Goal: Task Accomplishment & Management: Use online tool/utility

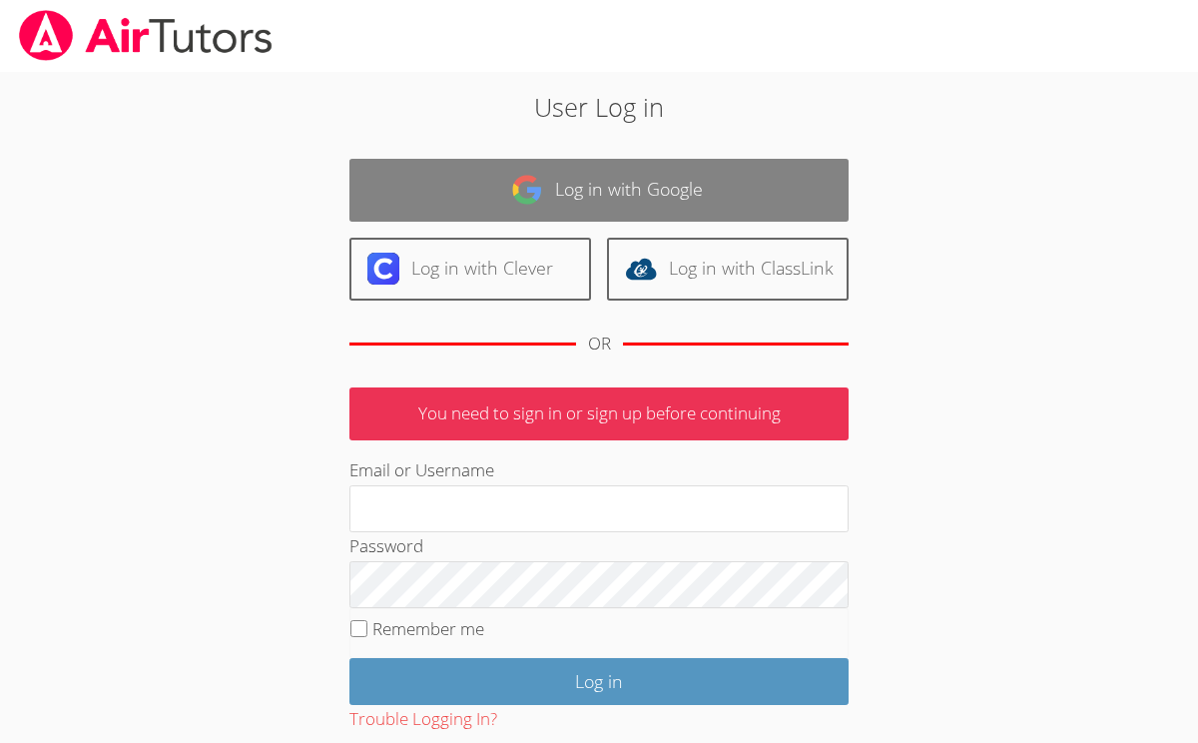
click at [656, 193] on link "Log in with Google" at bounding box center [598, 190] width 499 height 63
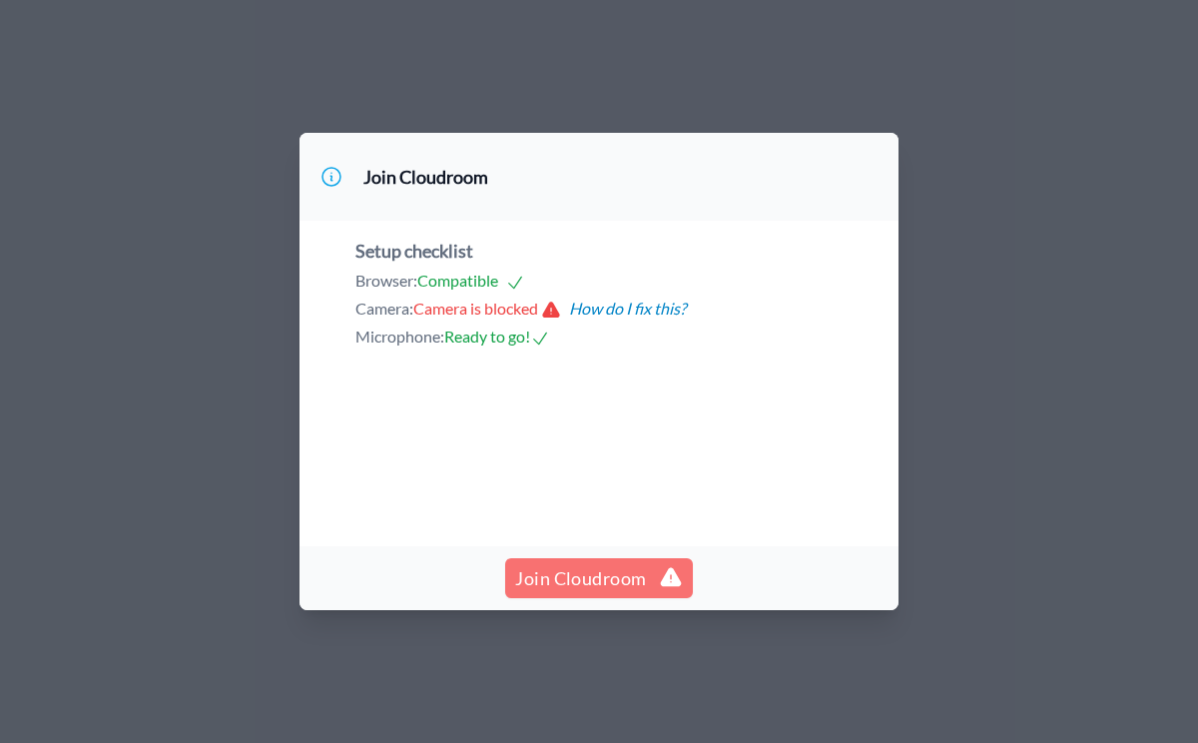
click at [539, 592] on span "Join Cloudroom" at bounding box center [598, 578] width 167 height 28
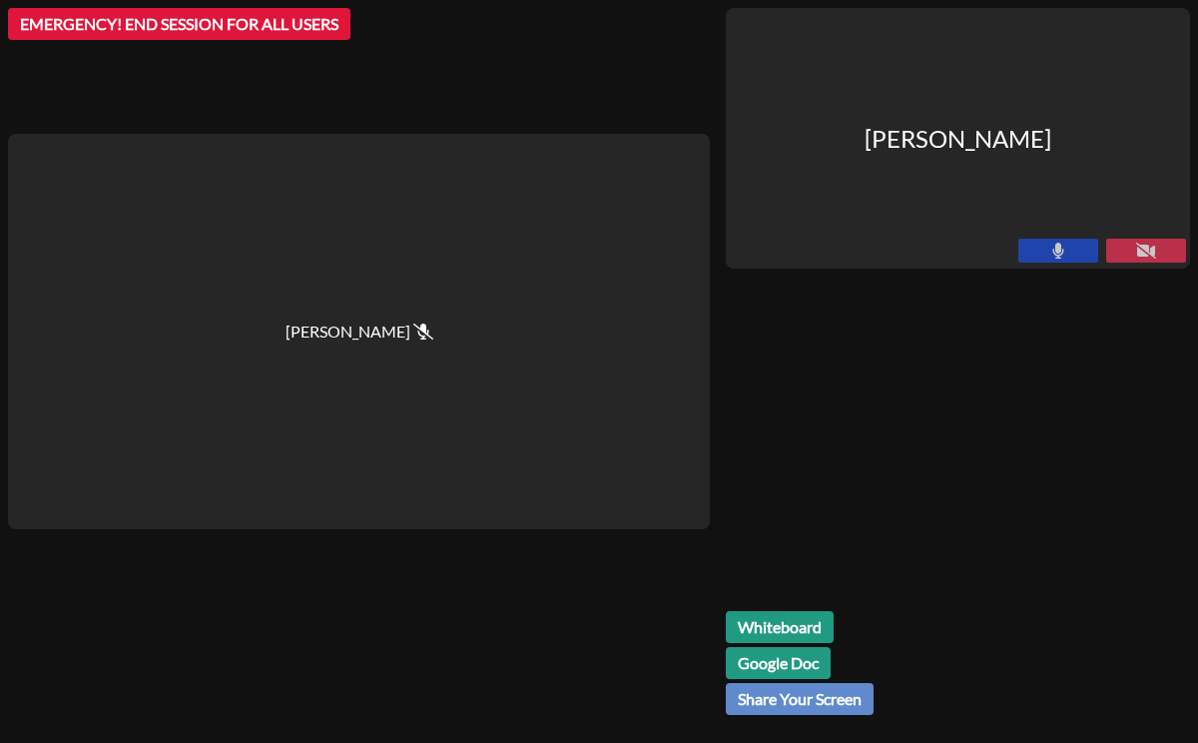
click at [787, 628] on link "Whiteboard" at bounding box center [780, 627] width 108 height 32
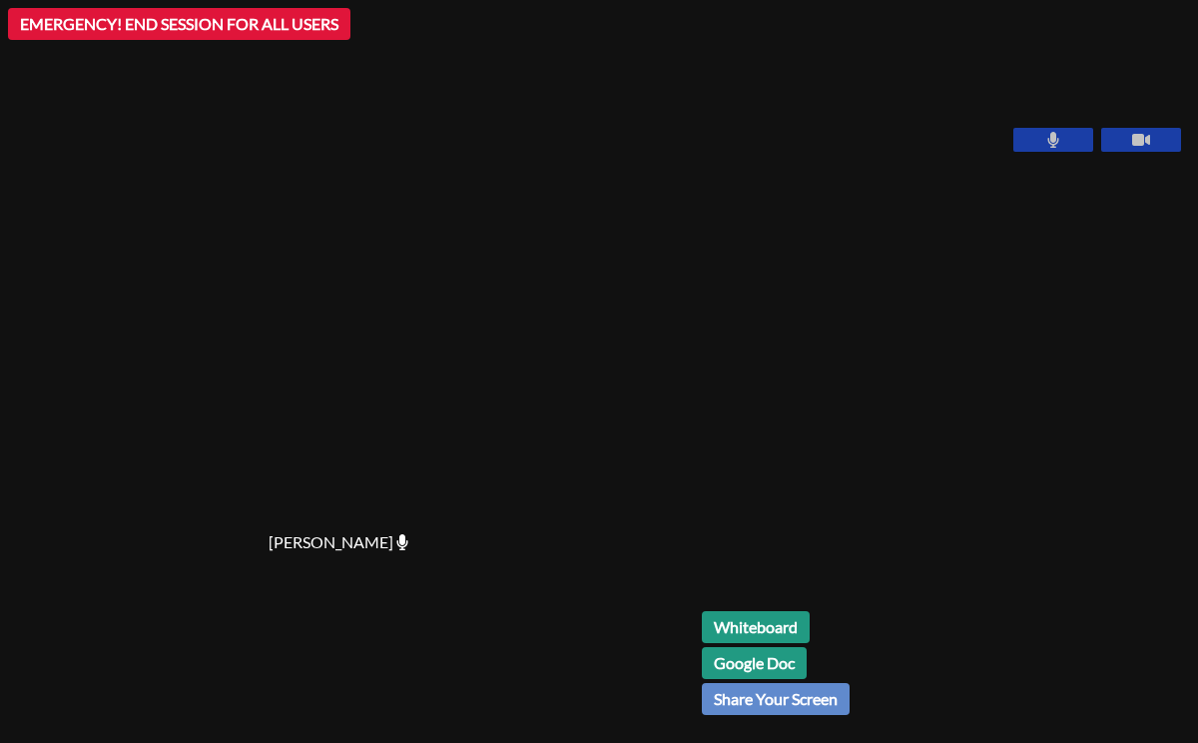
click at [810, 615] on link "Whiteboard" at bounding box center [756, 627] width 108 height 32
